Goal: Task Accomplishment & Management: Use online tool/utility

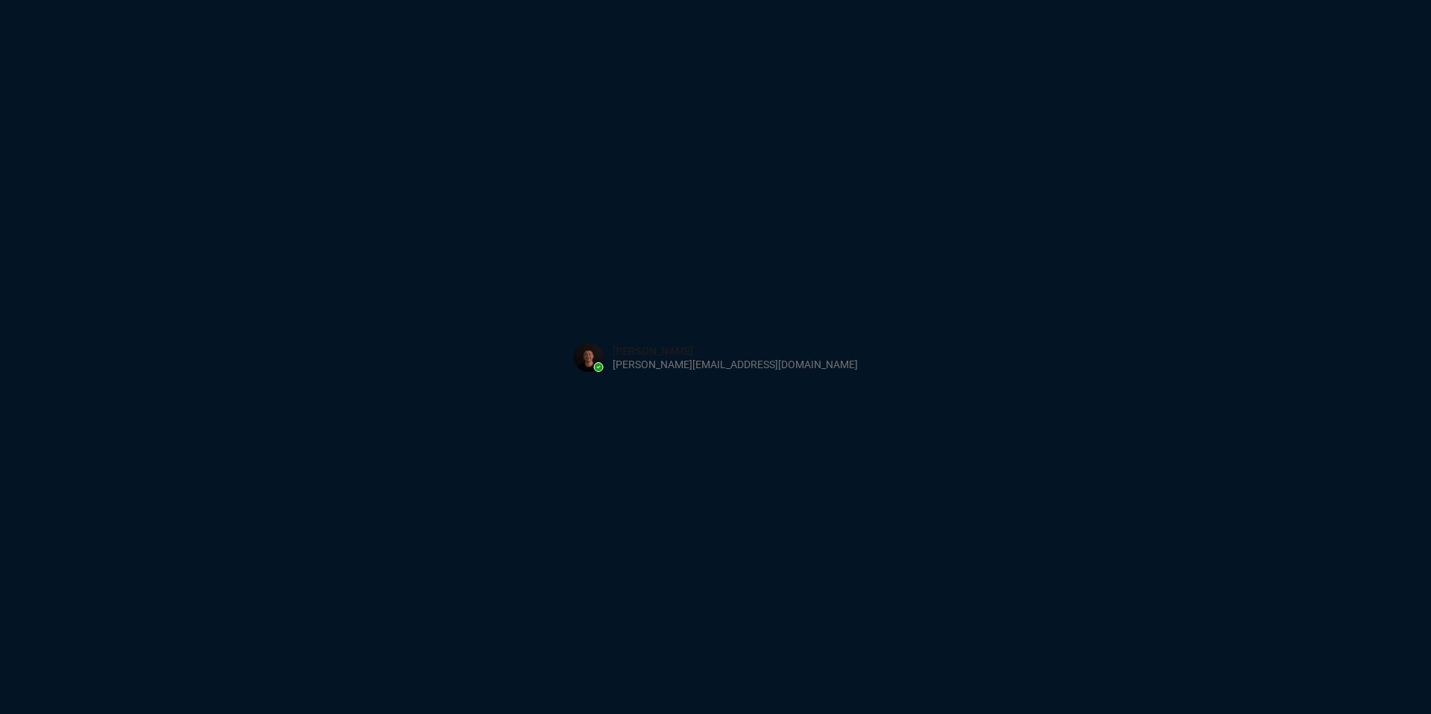
click at [305, 119] on div "Sign in with Microsoft" at bounding box center [715, 357] width 1431 height 714
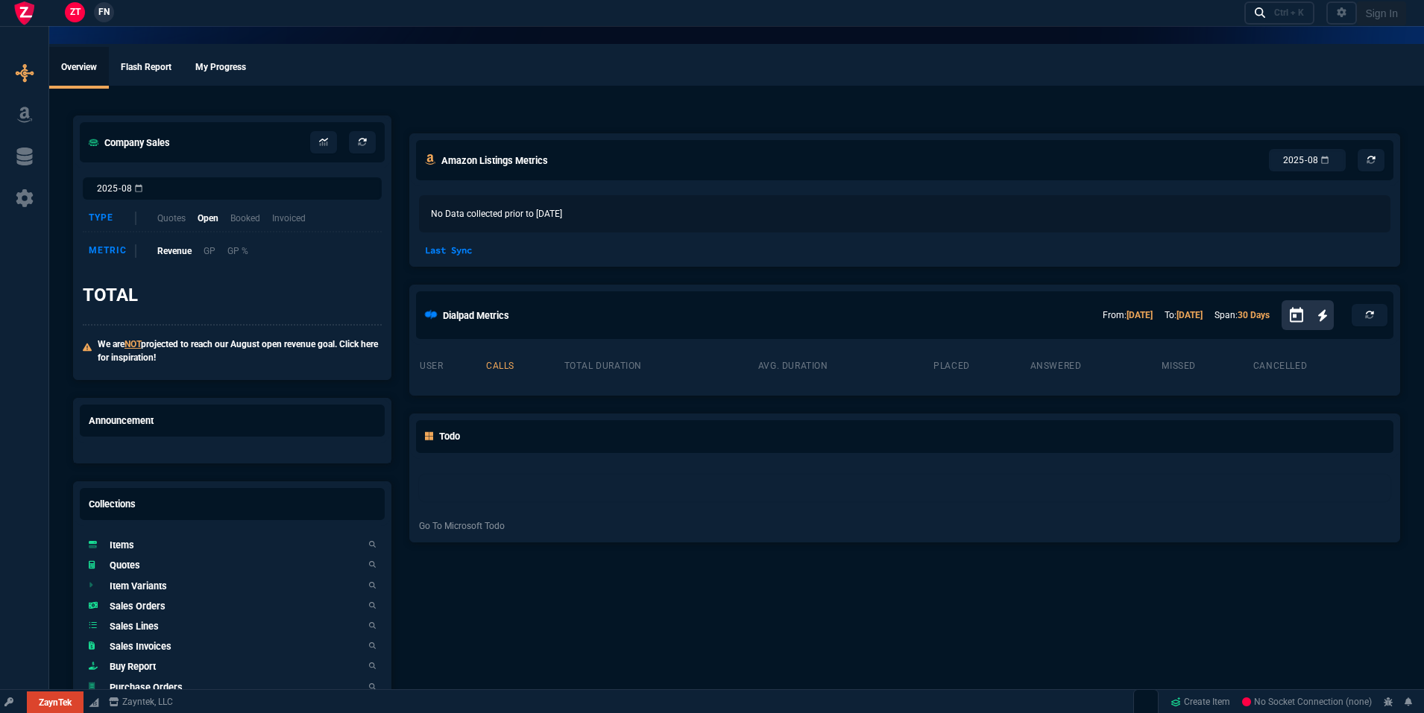
select select "19: totals"
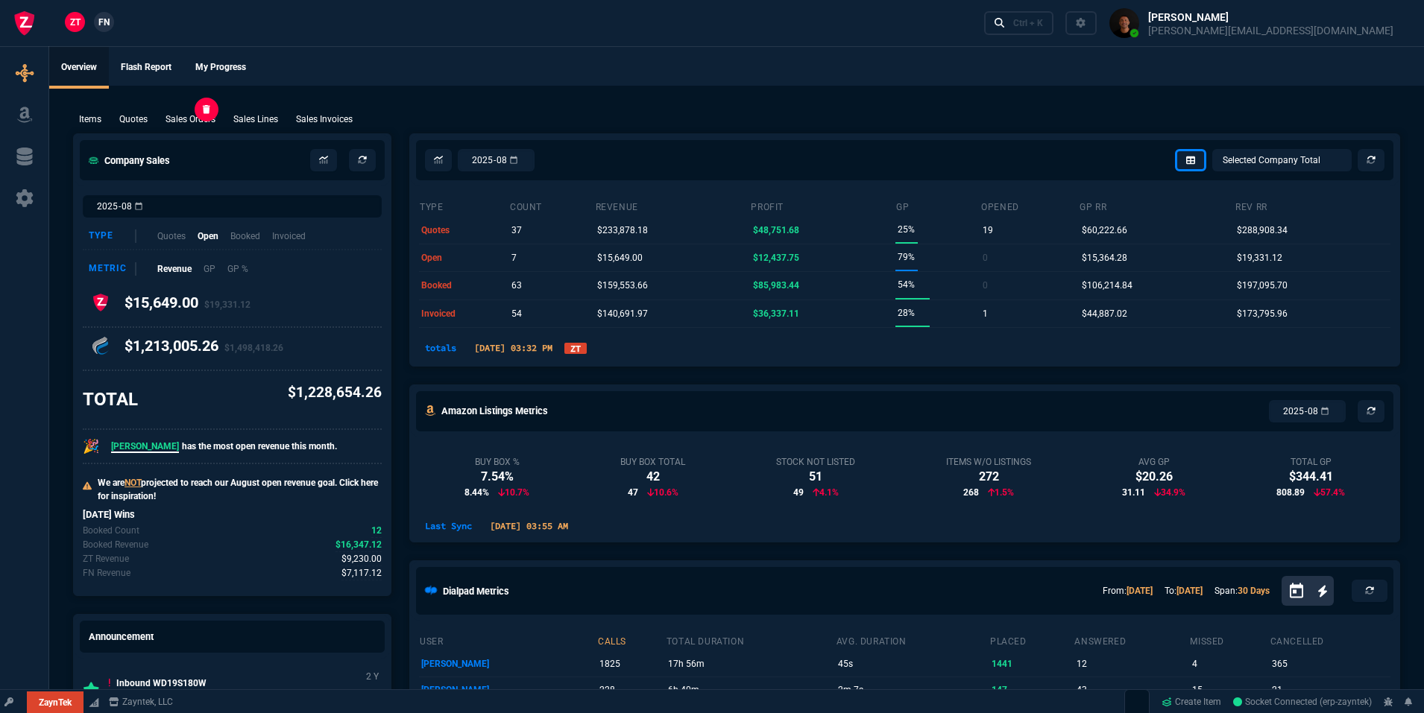
select select
click at [587, 348] on link "ZT" at bounding box center [575, 348] width 22 height 11
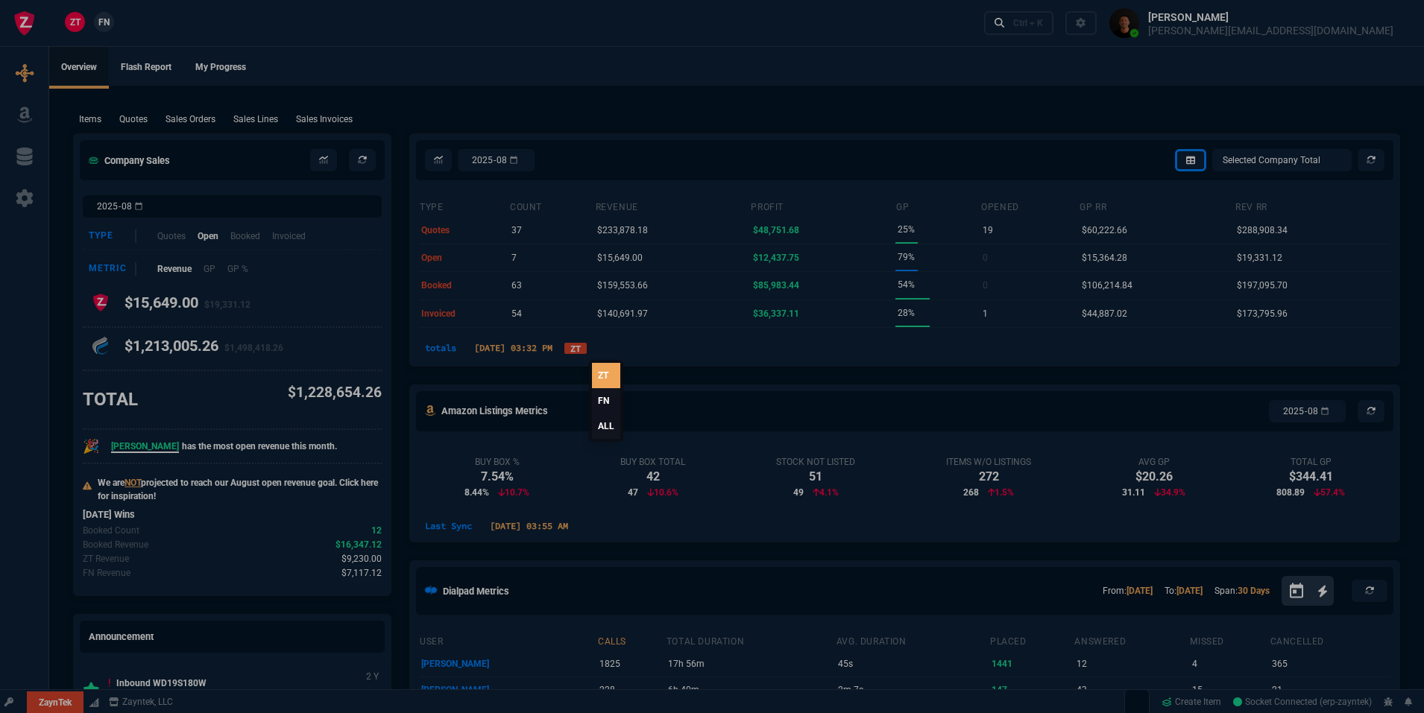
click at [597, 397] on link "FN" at bounding box center [606, 400] width 28 height 25
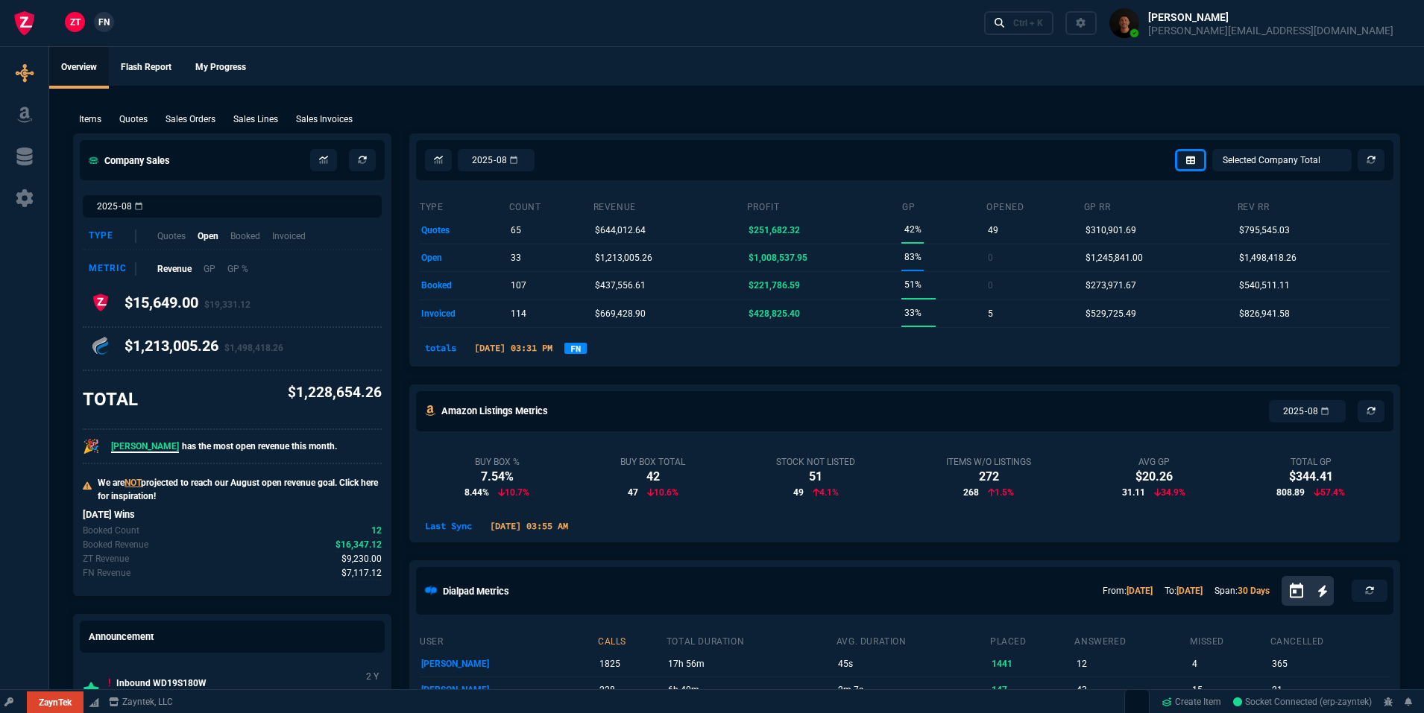
click at [587, 349] on link "FN" at bounding box center [575, 348] width 22 height 11
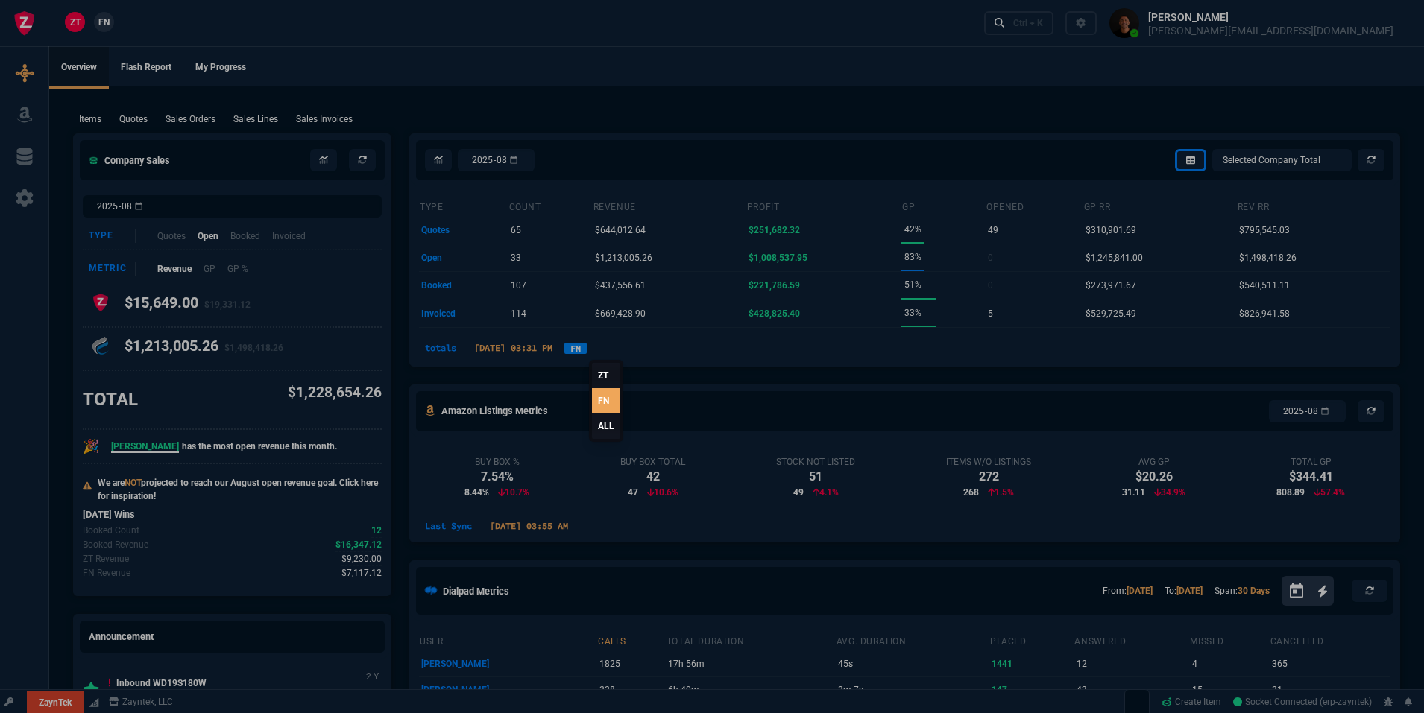
click at [593, 421] on link "ALL" at bounding box center [606, 426] width 28 height 25
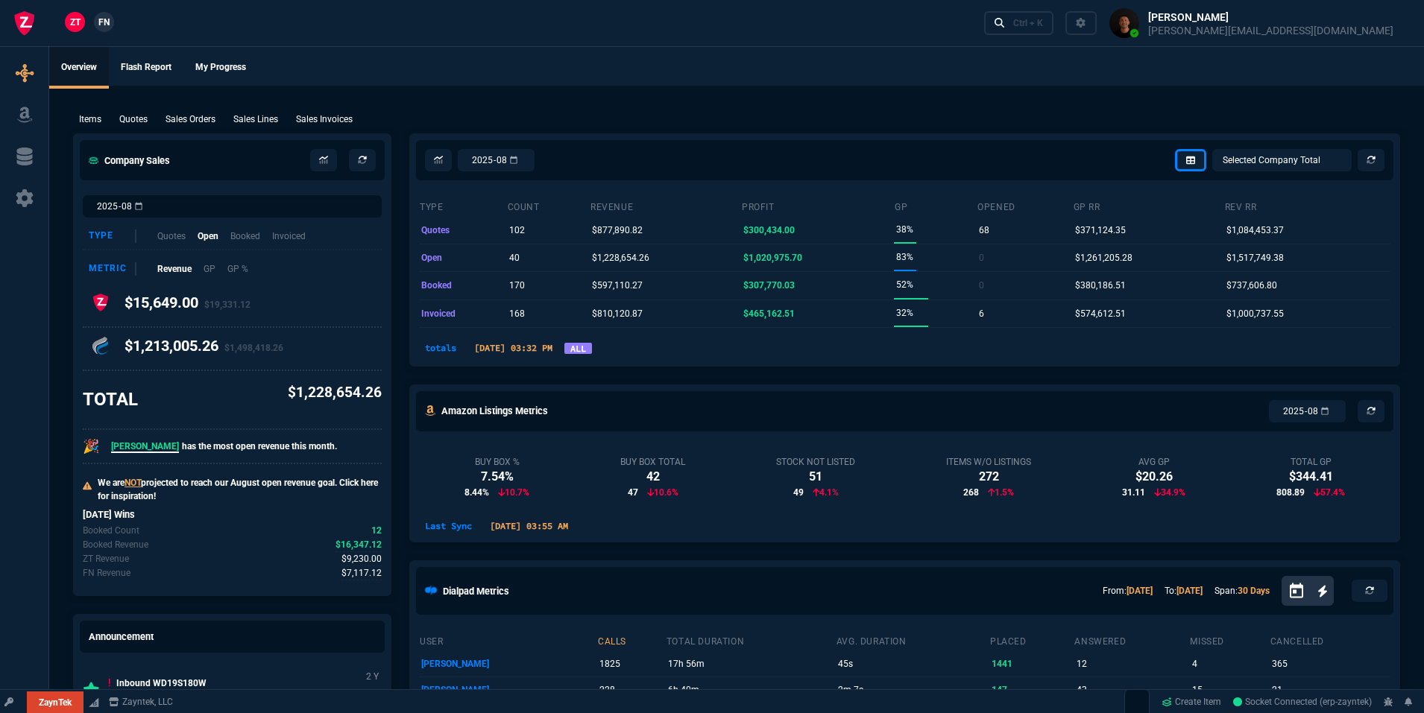
click at [592, 351] on link "ALL" at bounding box center [578, 348] width 28 height 11
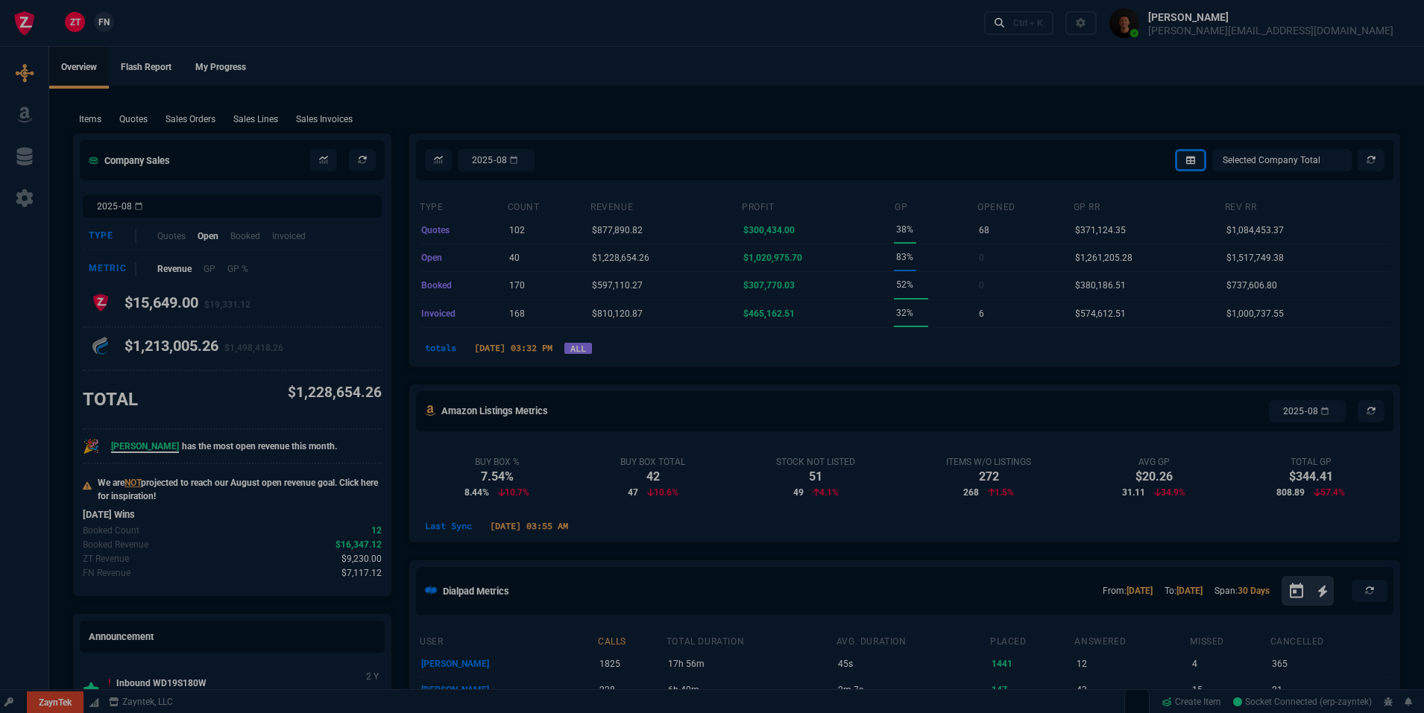
click at [592, 351] on link "ALL" at bounding box center [578, 348] width 28 height 11
click at [605, 408] on link "FN" at bounding box center [606, 400] width 28 height 25
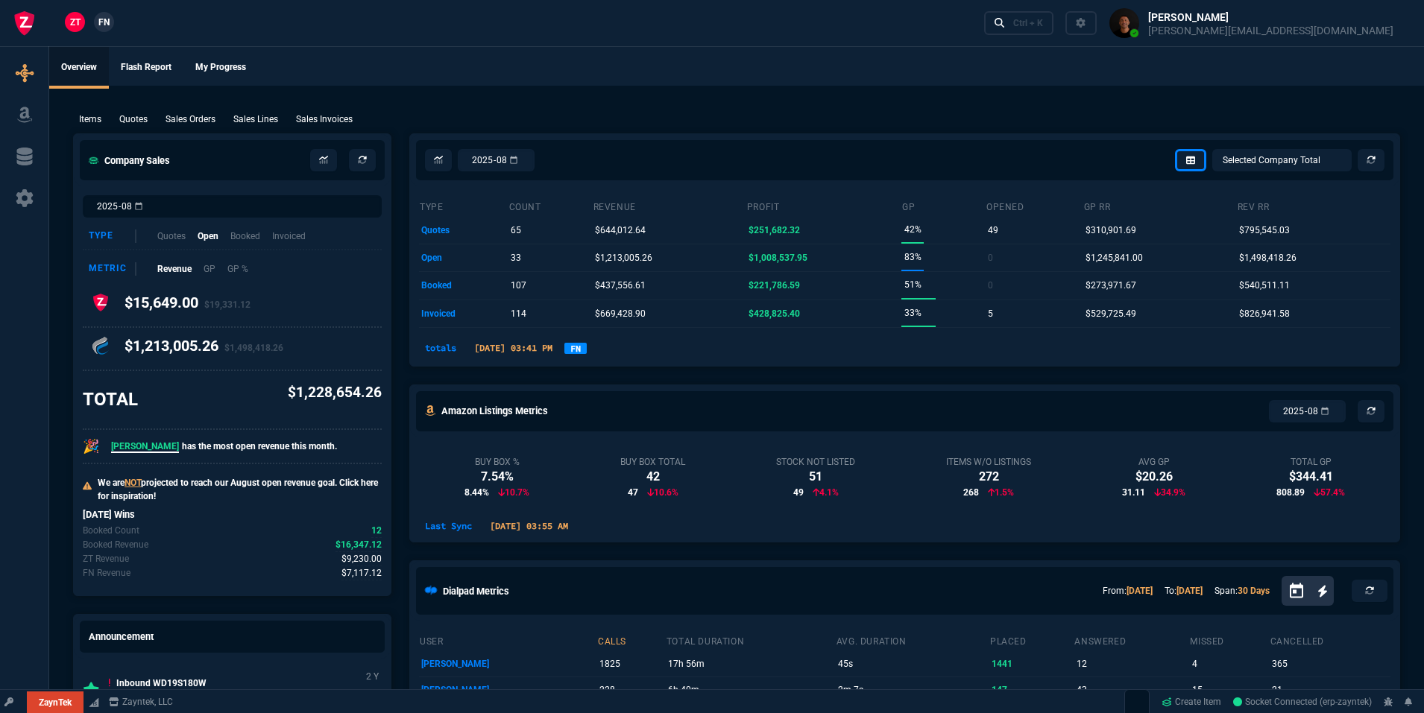
click at [587, 347] on link "FN" at bounding box center [575, 348] width 22 height 11
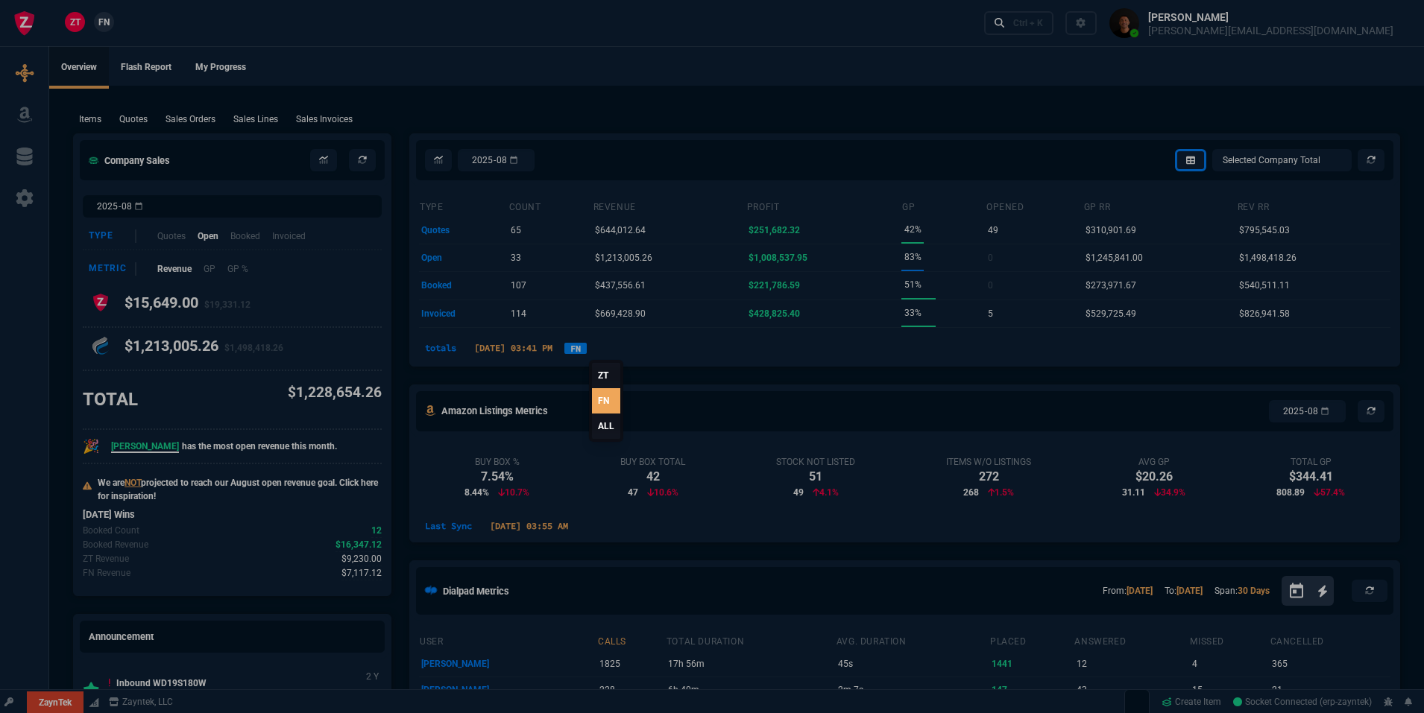
click at [601, 373] on link "ZT" at bounding box center [606, 375] width 28 height 25
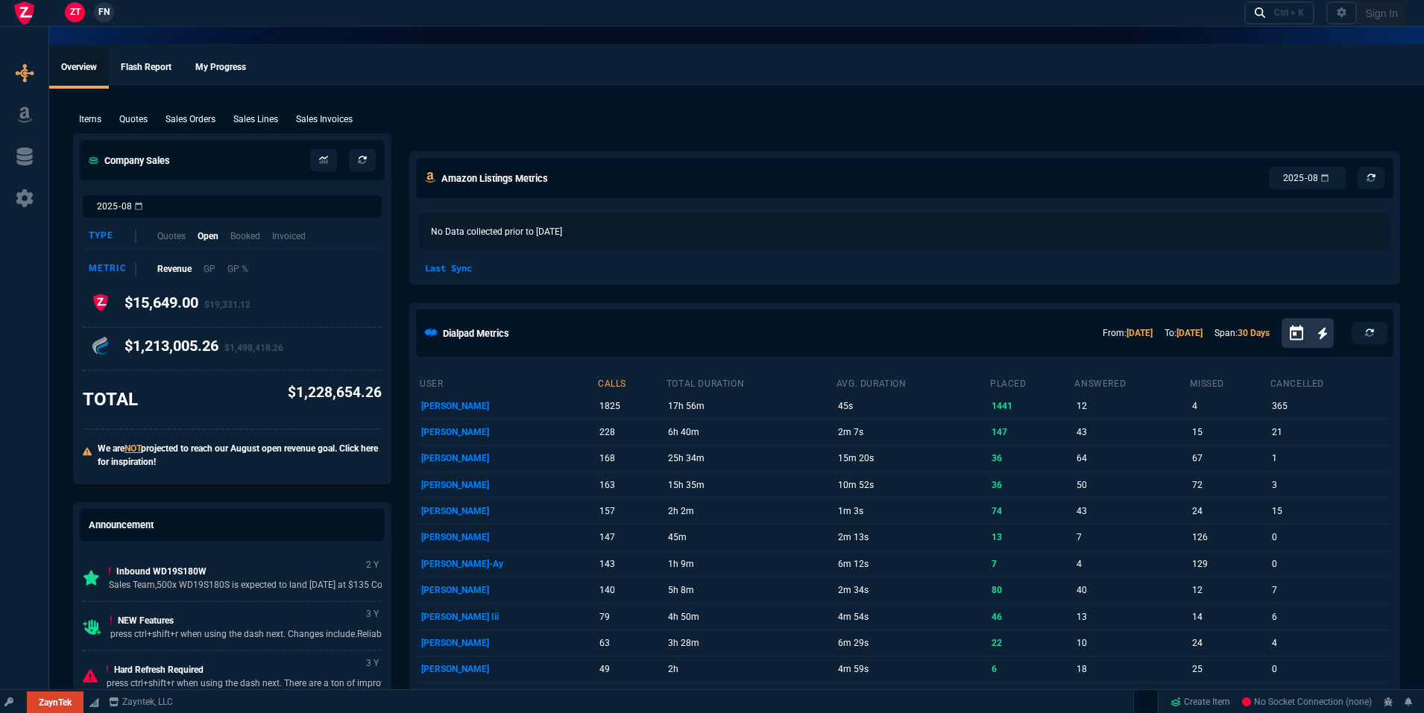
select select "19: totals"
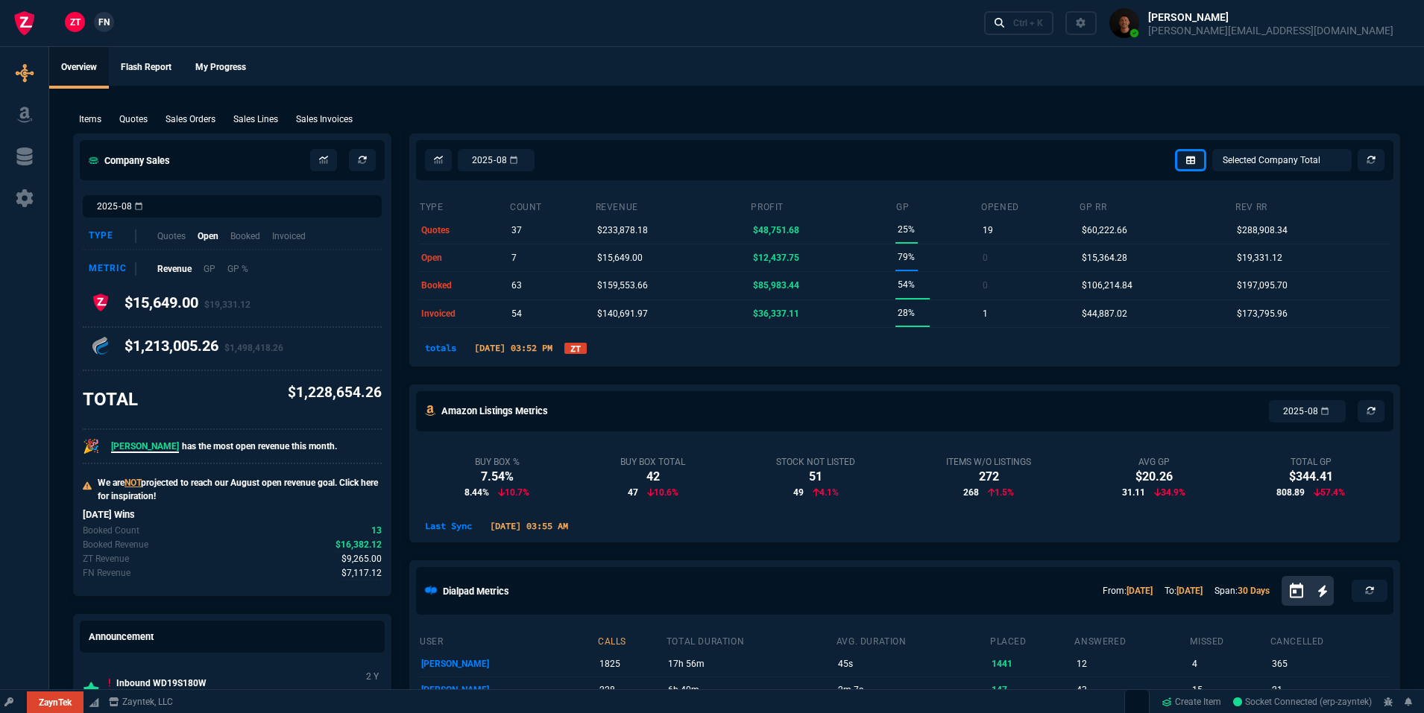
click at [587, 346] on link "ZT" at bounding box center [575, 348] width 22 height 11
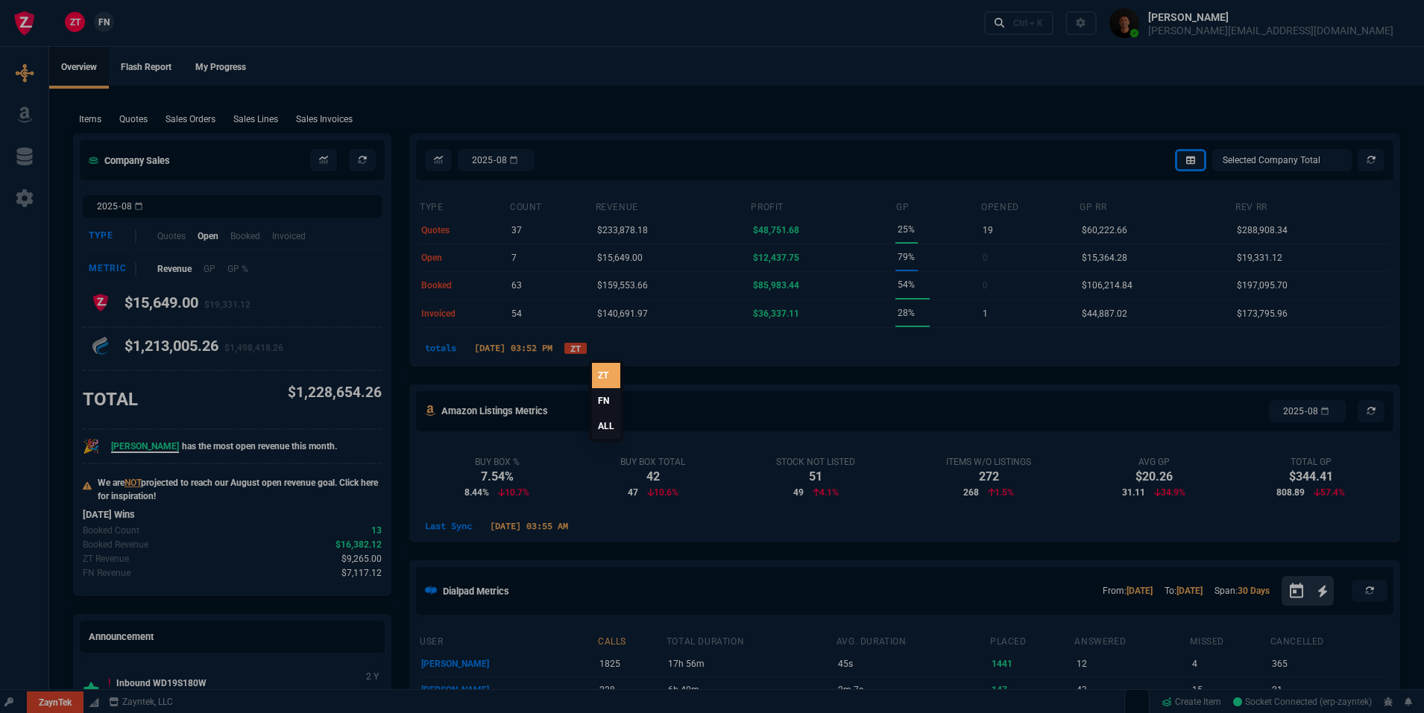
click at [599, 425] on link "ALL" at bounding box center [606, 426] width 28 height 25
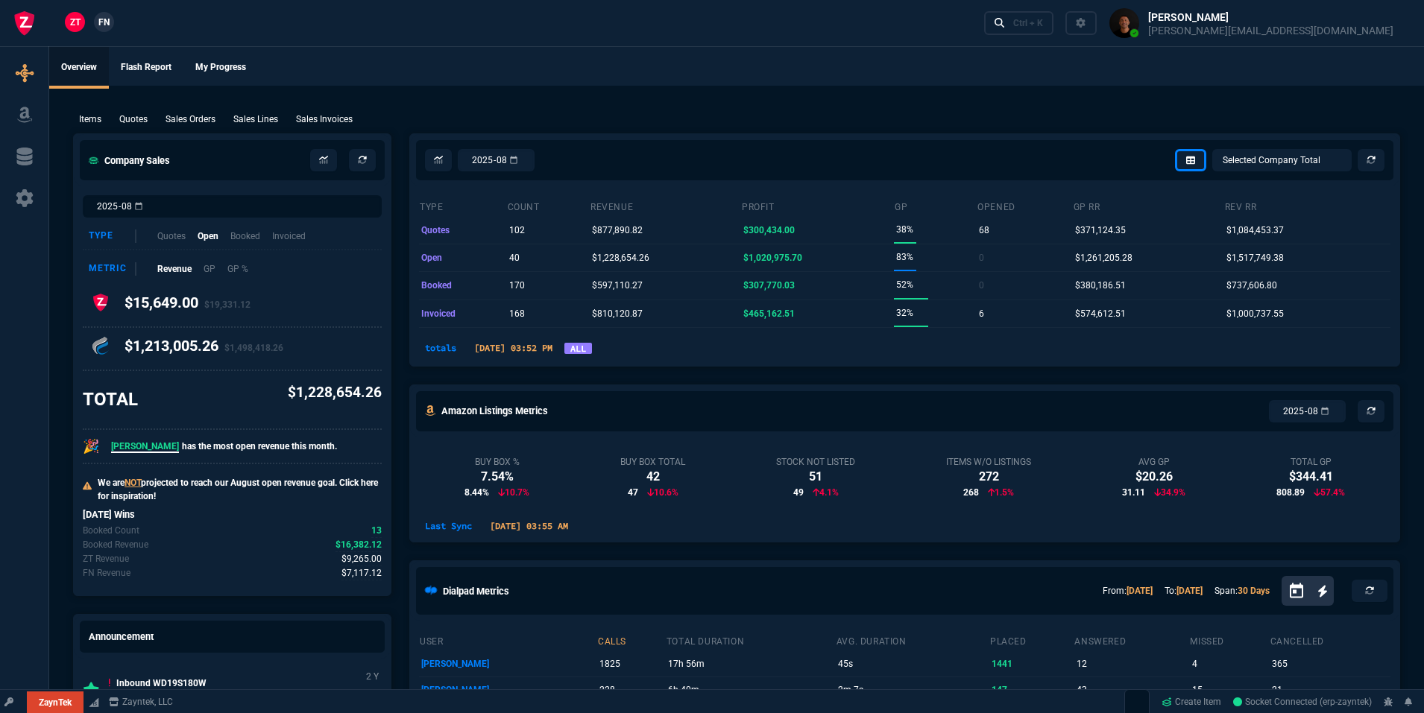
select select
